Goal: Task Accomplishment & Management: Use online tool/utility

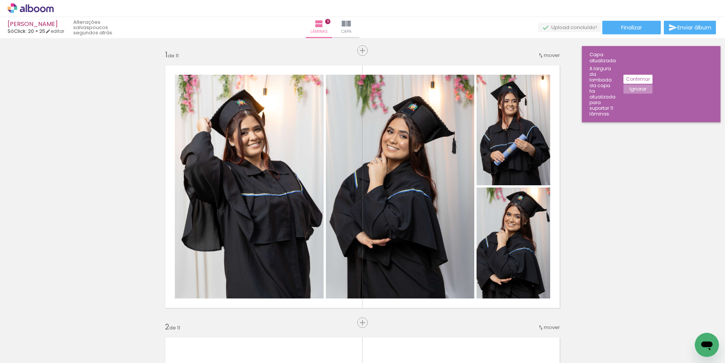
scroll to position [416, 0]
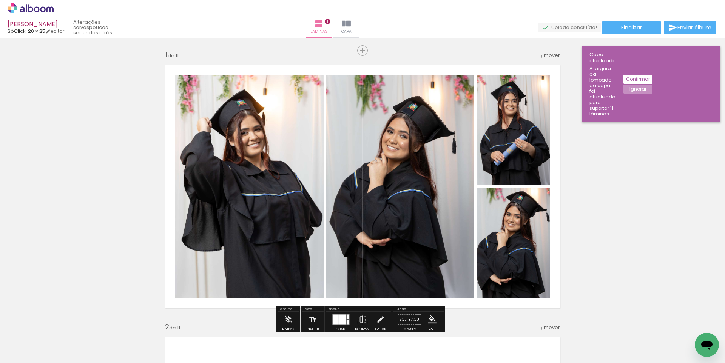
click at [360, 22] on link "Capa" at bounding box center [346, 27] width 27 height 21
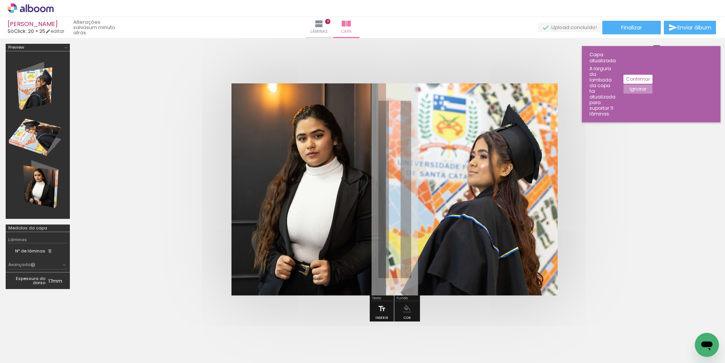
click at [204, 181] on quentale-cover at bounding box center [395, 189] width 578 height 212
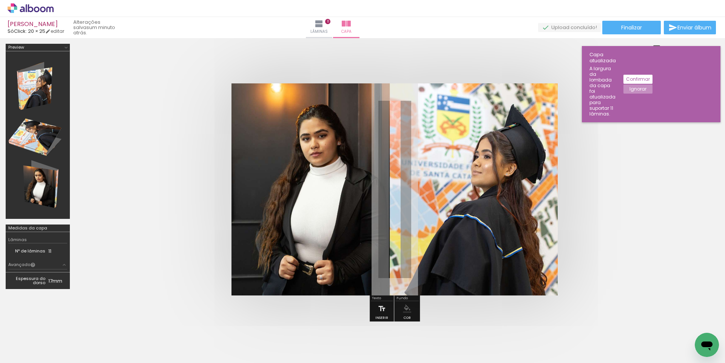
click at [634, 211] on quentale-cover at bounding box center [395, 189] width 578 height 212
click at [631, 150] on quentale-cover at bounding box center [395, 189] width 578 height 212
click at [633, 27] on span "Finalizar" at bounding box center [631, 27] width 21 height 5
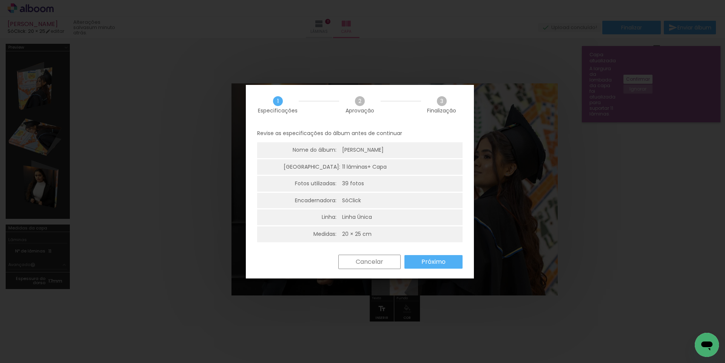
click at [0, 0] on slot "Próximo" at bounding box center [0, 0] width 0 height 0
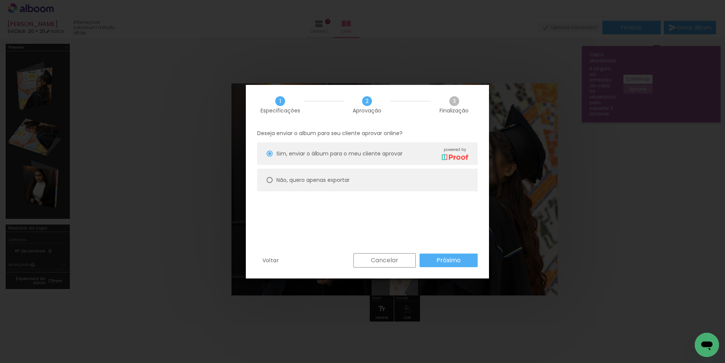
click at [0, 0] on slot "Próximo" at bounding box center [0, 0] width 0 height 0
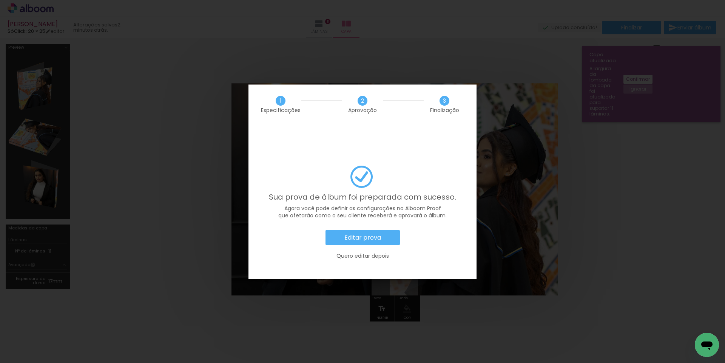
scroll to position [416, 0]
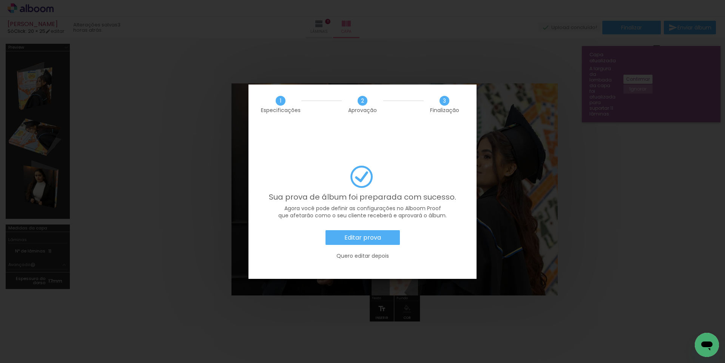
scroll to position [416, 0]
